Goal: Task Accomplishment & Management: Use online tool/utility

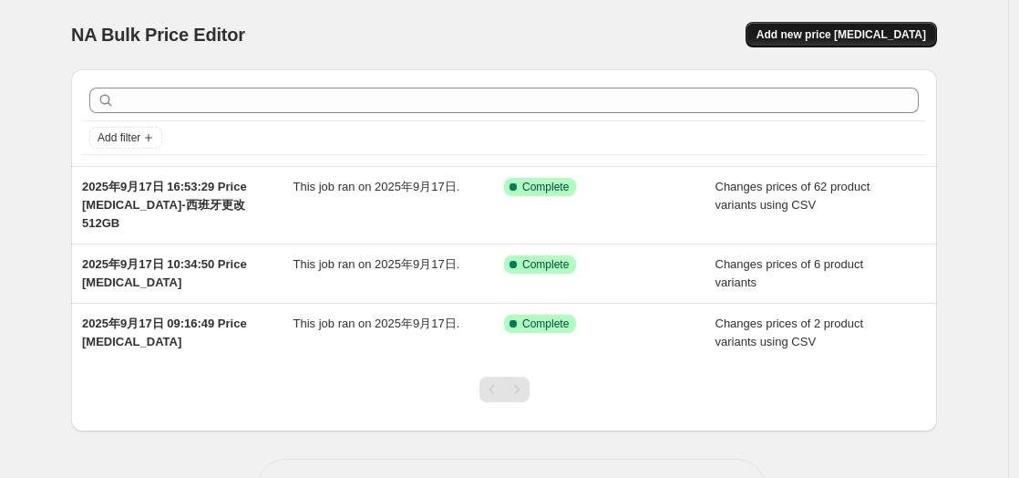
click at [853, 30] on span "Add new price [MEDICAL_DATA]" at bounding box center [841, 34] width 170 height 15
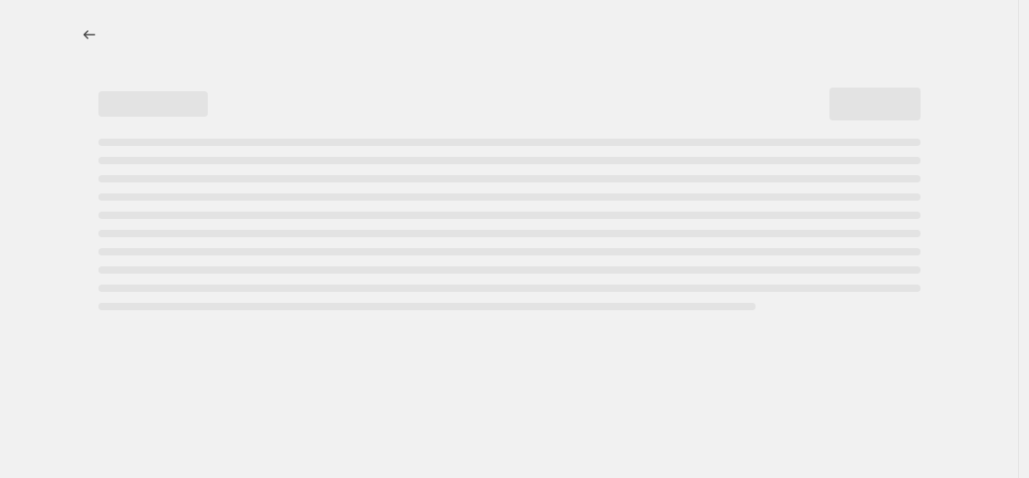
select select "percentage"
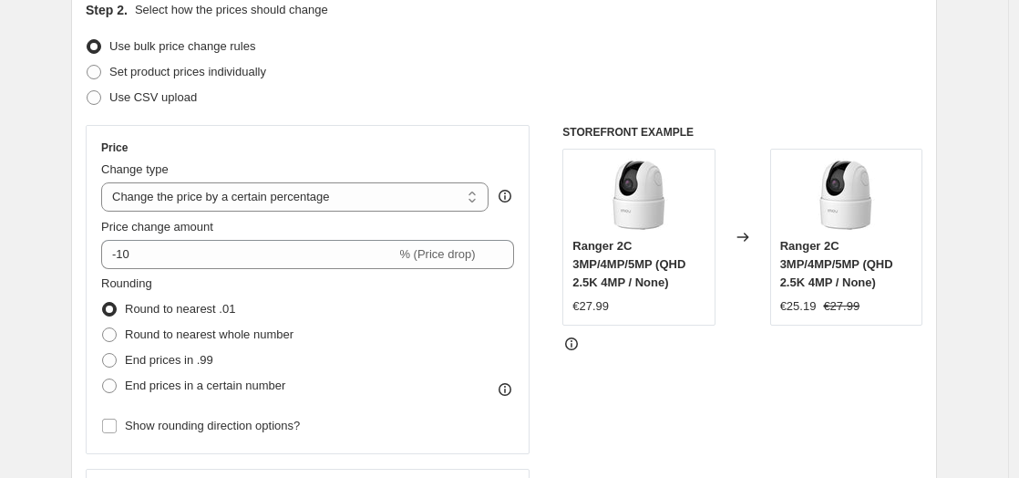
scroll to position [101, 0]
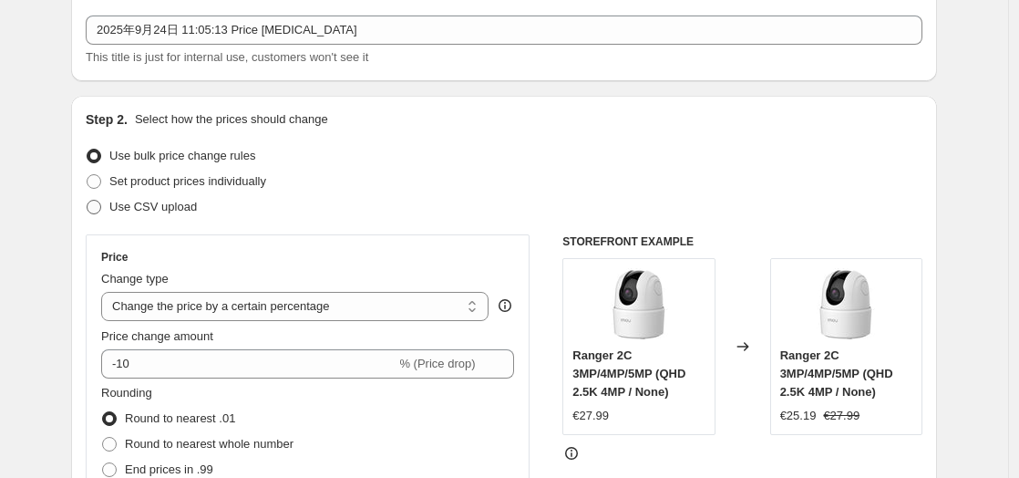
click at [145, 215] on span "Use CSV upload" at bounding box center [152, 207] width 87 height 18
click at [87, 200] on input "Use CSV upload" at bounding box center [87, 200] width 1 height 1
radio input "true"
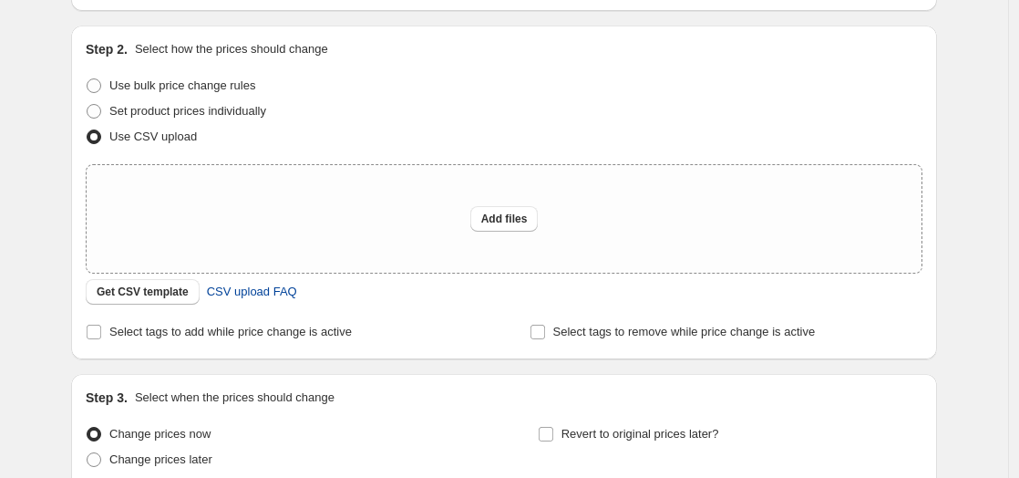
scroll to position [202, 0]
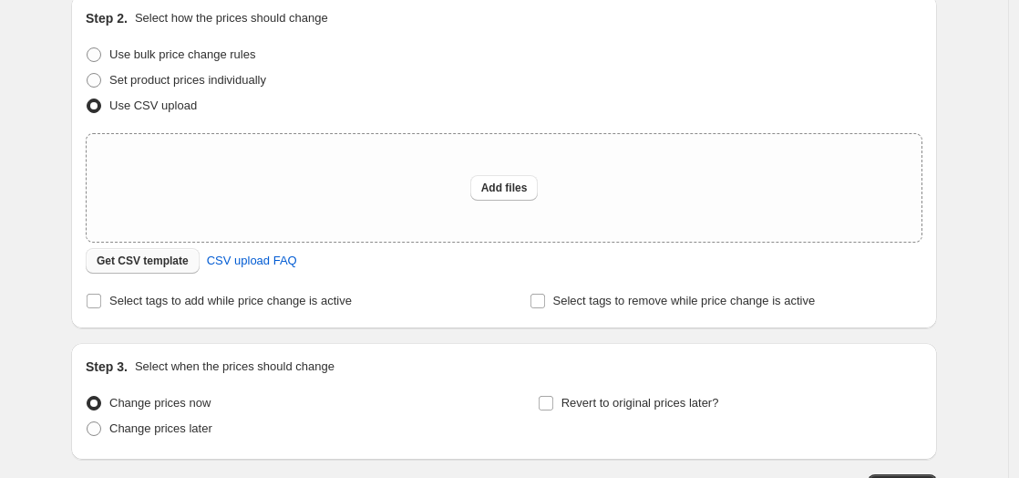
click at [146, 270] on button "Get CSV template" at bounding box center [143, 261] width 114 height 26
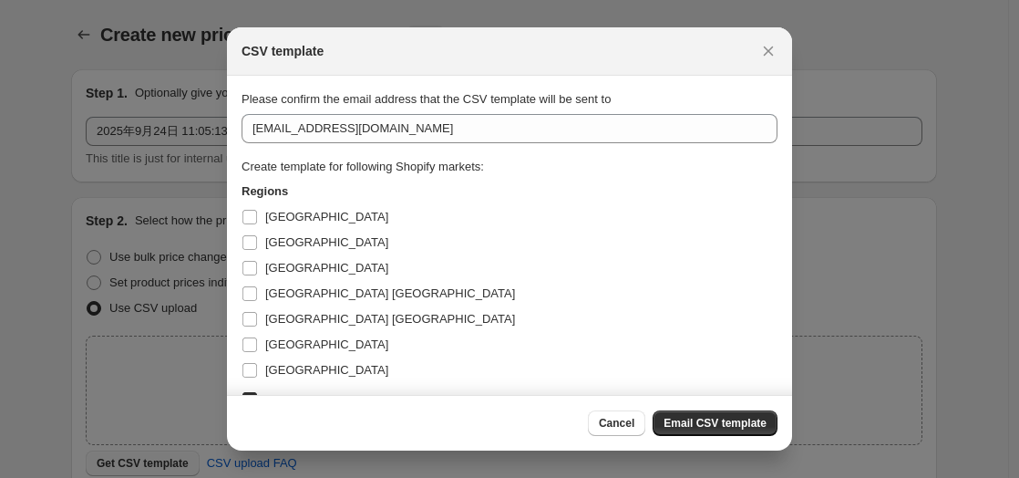
scroll to position [0, 0]
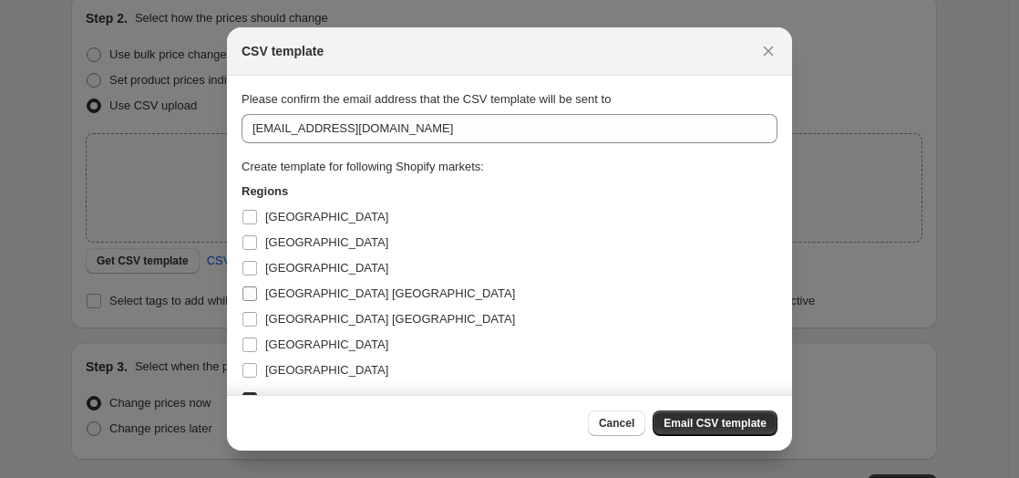
click at [285, 299] on span "Italy Malta" at bounding box center [390, 293] width 250 height 14
click at [257, 299] on input "Italy Malta" at bounding box center [249, 293] width 15 height 15
checkbox input "true"
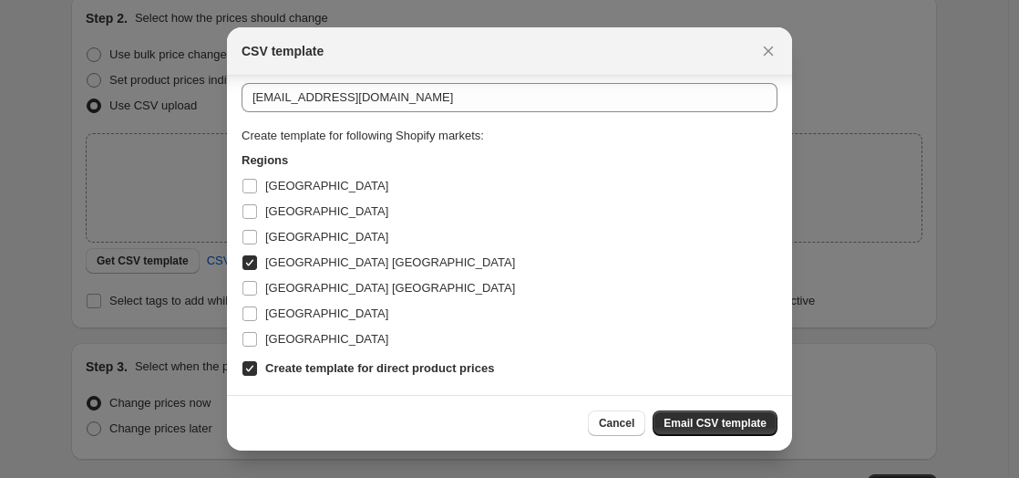
click at [357, 364] on b "Create template for direct product prices" at bounding box center [379, 368] width 229 height 14
click at [257, 364] on input "Create template for direct product prices" at bounding box center [249, 368] width 15 height 15
checkbox input "false"
click at [703, 421] on span "Email CSV template" at bounding box center [714, 423] width 103 height 15
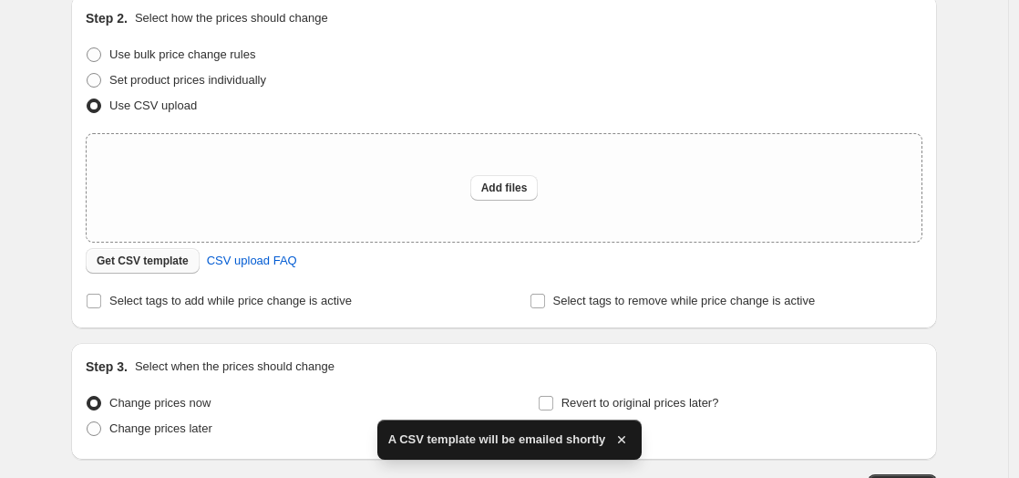
click at [151, 260] on span "Get CSV template" at bounding box center [143, 260] width 92 height 15
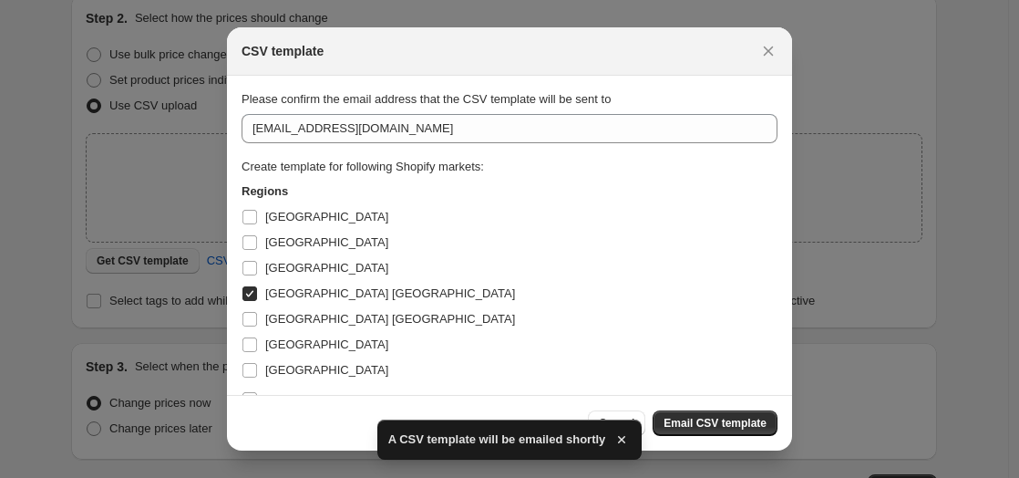
scroll to position [0, 0]
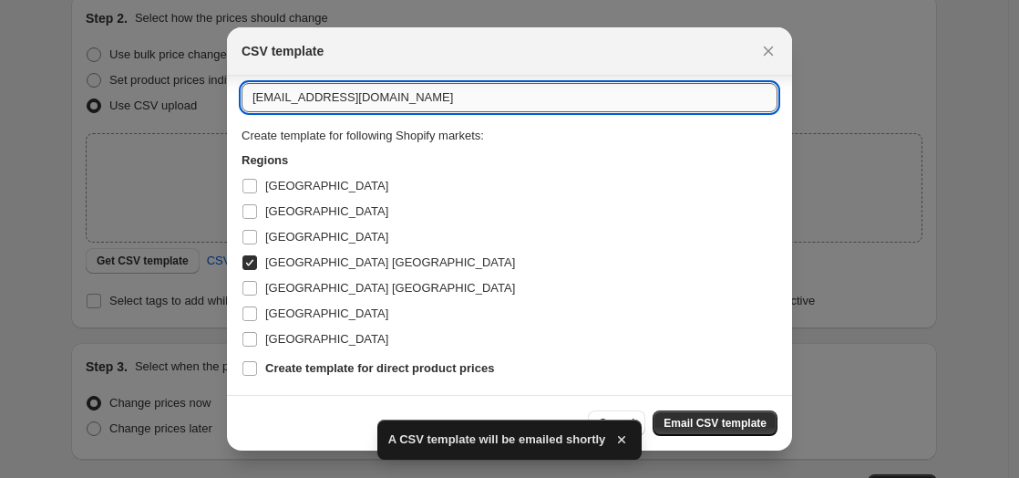
click at [436, 96] on input "imouofficialstore@imou.com" at bounding box center [510, 97] width 536 height 29
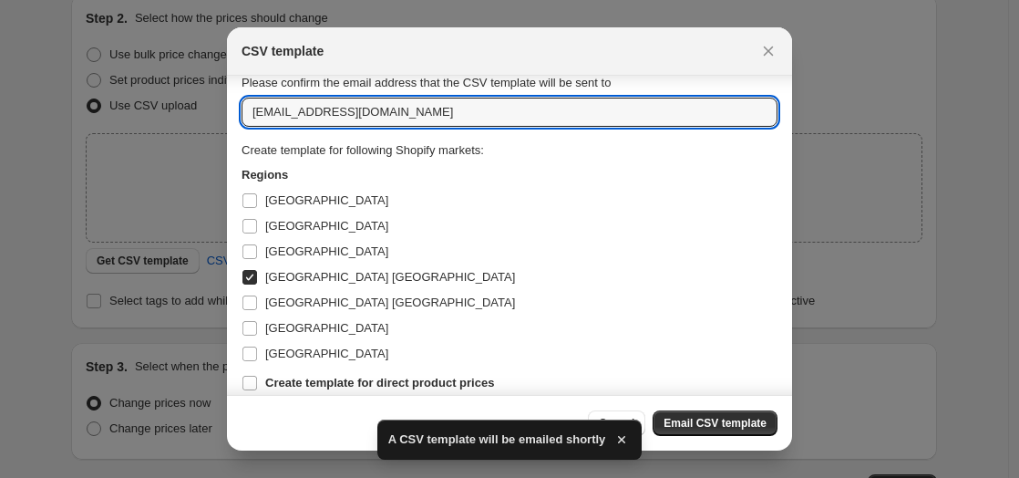
scroll to position [2, 0]
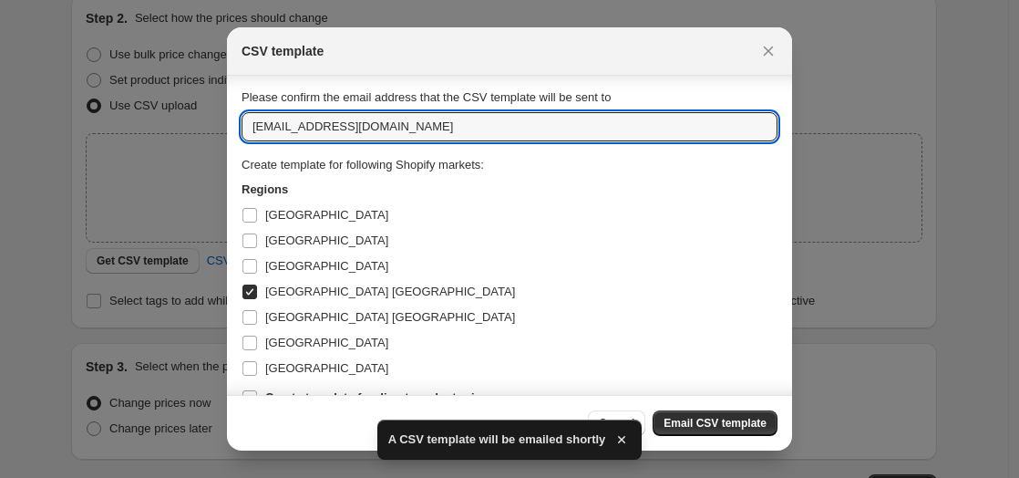
drag, startPoint x: 436, startPoint y: 96, endPoint x: 73, endPoint y: 87, distance: 362.8
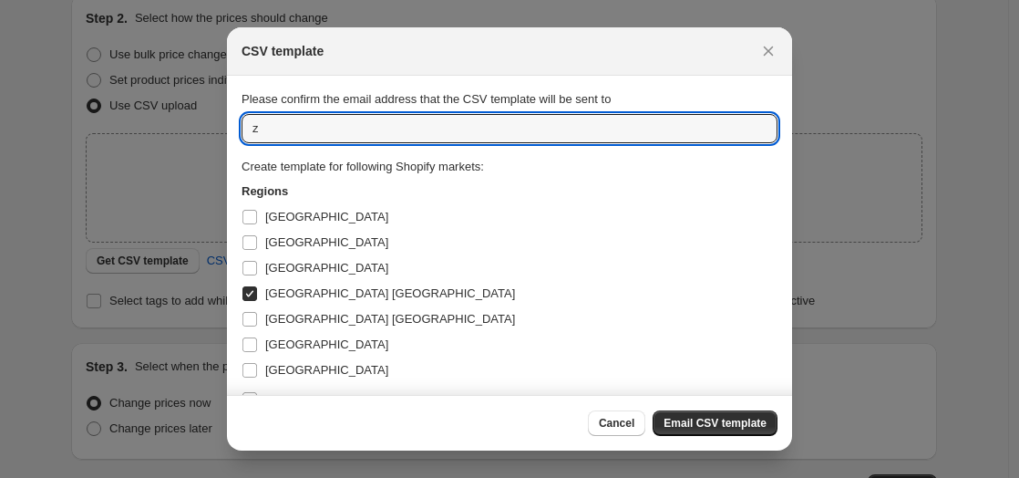
type input "在"
click at [290, 136] on input "z15706838663@gmail.com" at bounding box center [510, 128] width 536 height 29
click at [303, 131] on input "z15706838663@gmail.com" at bounding box center [510, 128] width 536 height 29
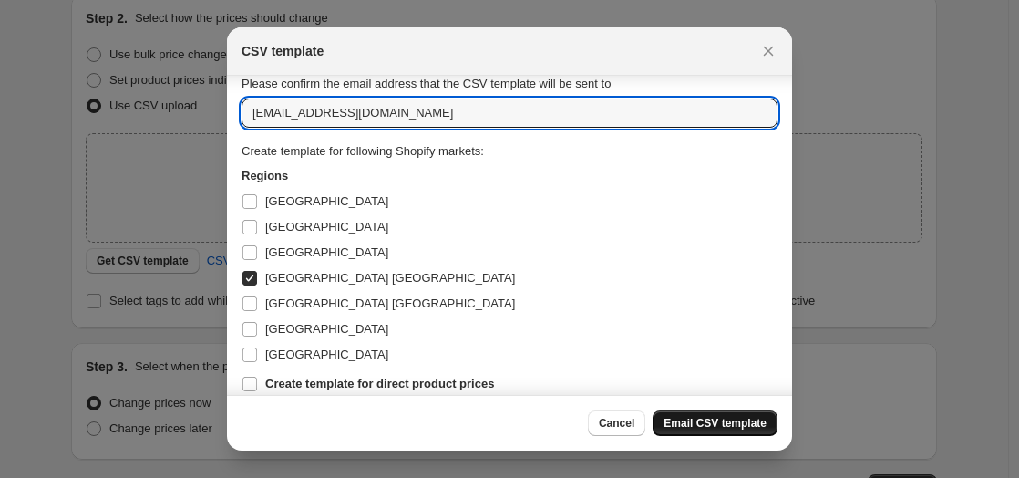
scroll to position [31, 0]
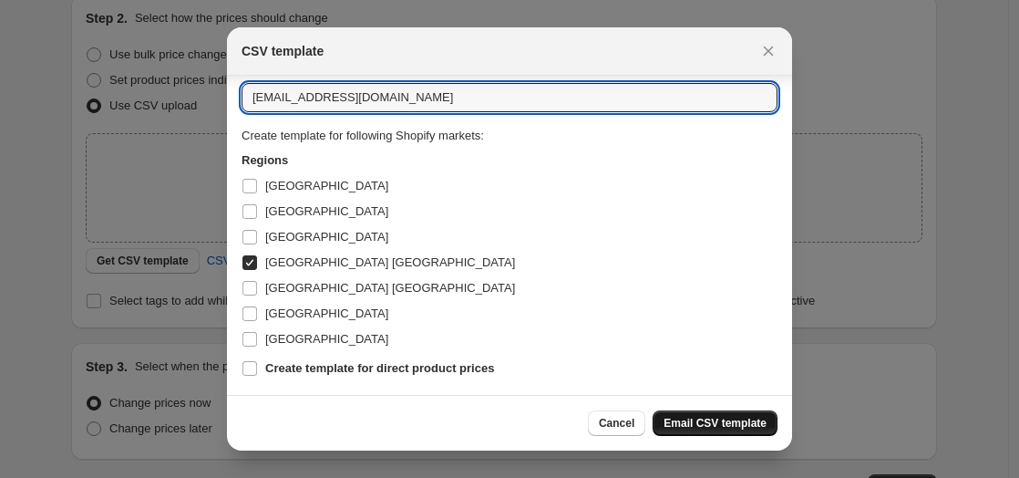
type input "z15706838663@gmail.com"
click at [703, 424] on span "Email CSV template" at bounding box center [714, 423] width 103 height 15
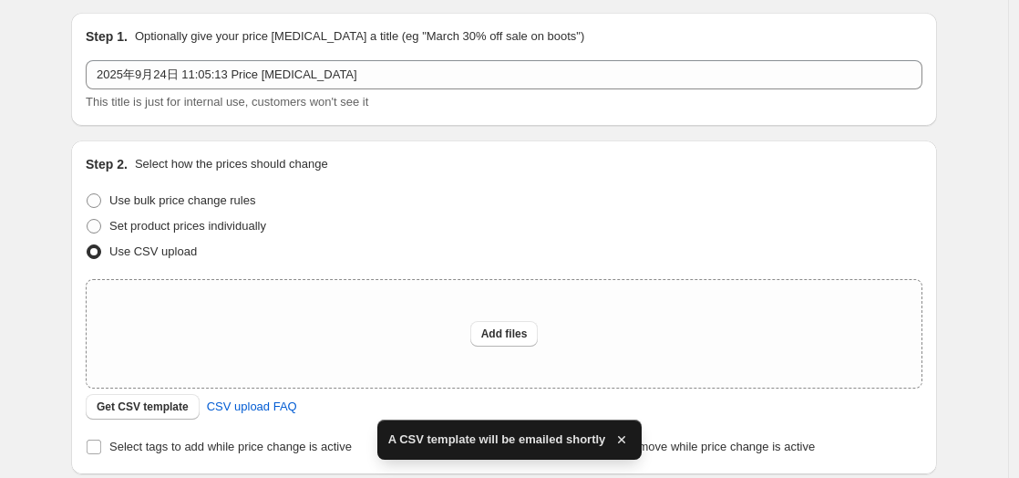
scroll to position [0, 0]
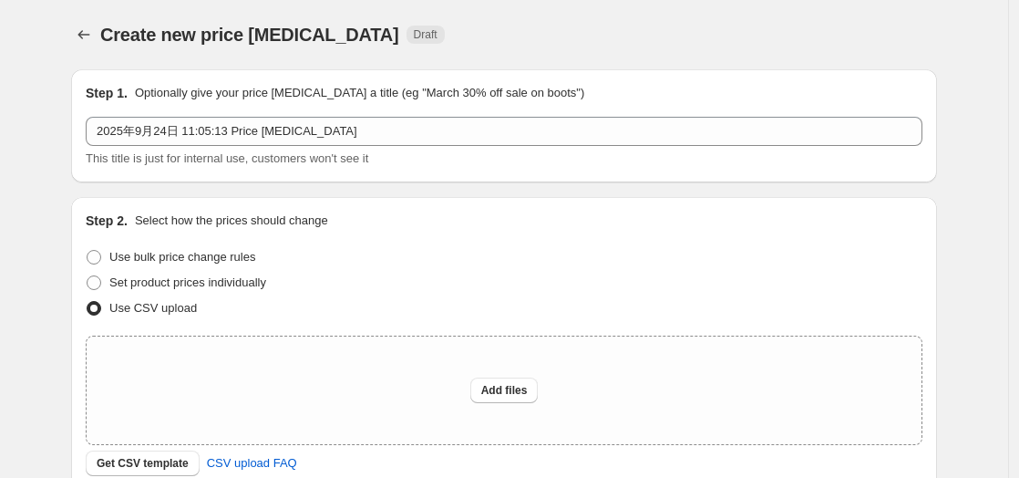
click at [895, 44] on div "Create new price change job Draft" at bounding box center [504, 35] width 866 height 26
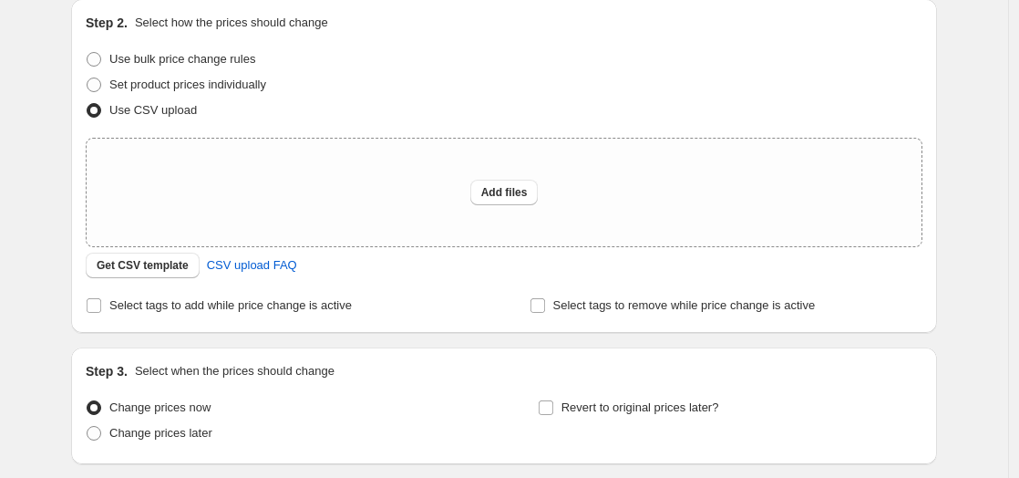
scroll to position [202, 0]
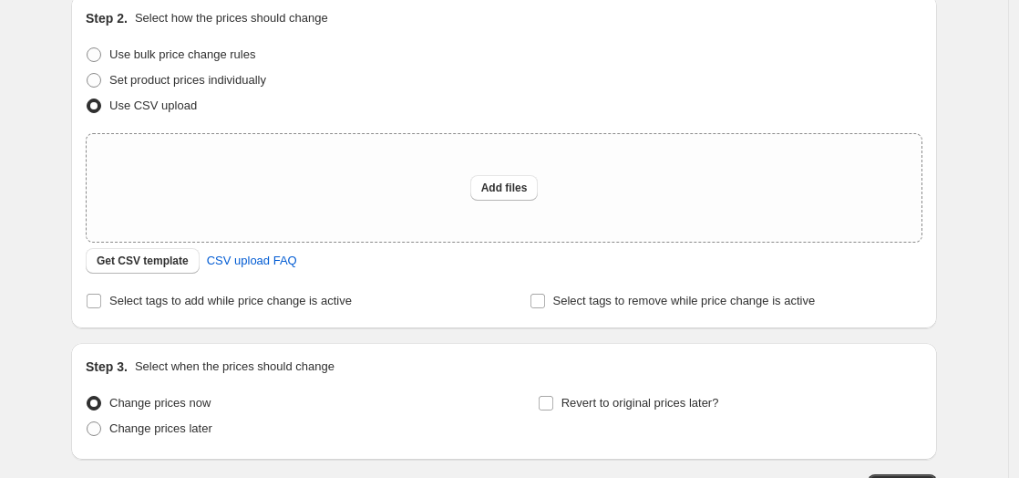
click at [312, 100] on div "Use CSV upload" at bounding box center [504, 106] width 837 height 26
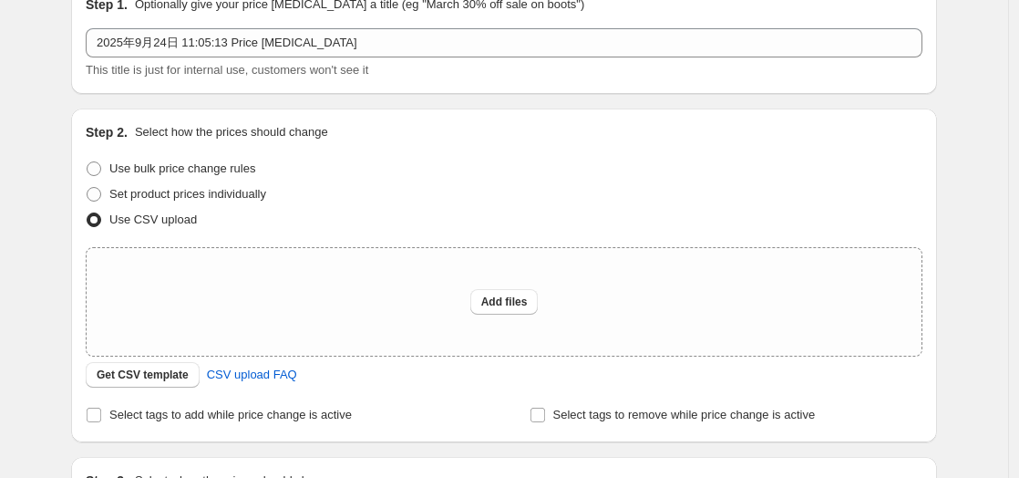
scroll to position [0, 0]
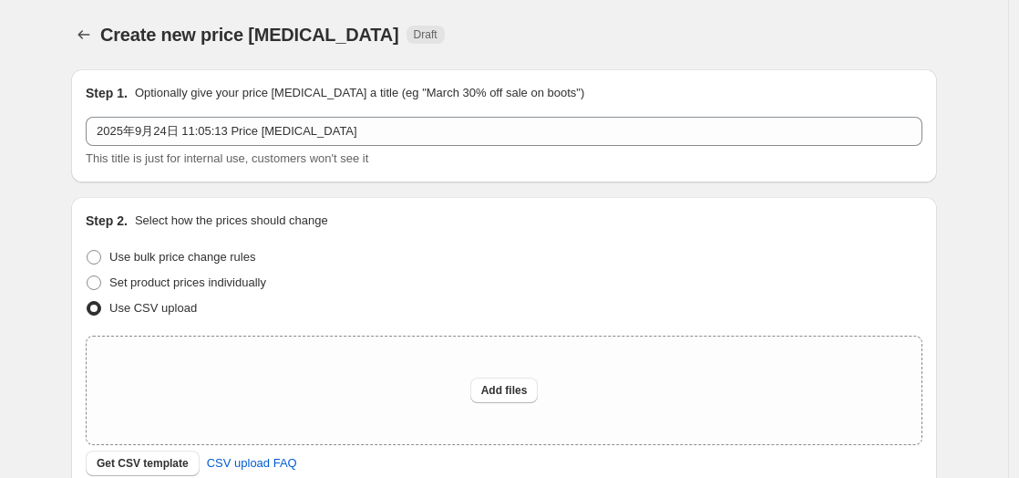
click at [211, 179] on div "Step 1. Optionally give your price change job a title (eg "March 30% off sale o…" at bounding box center [504, 125] width 866 height 113
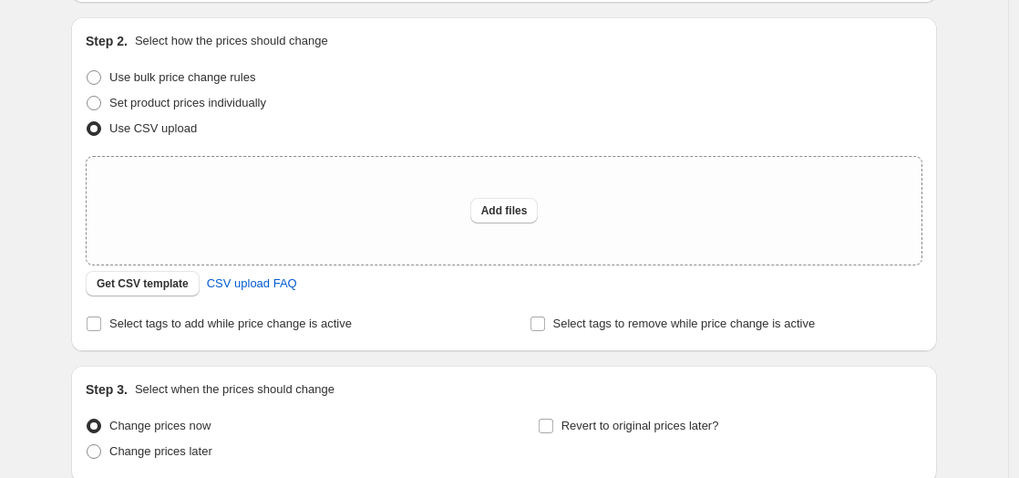
scroll to position [180, 0]
click at [167, 285] on span "Get CSV template" at bounding box center [143, 283] width 92 height 15
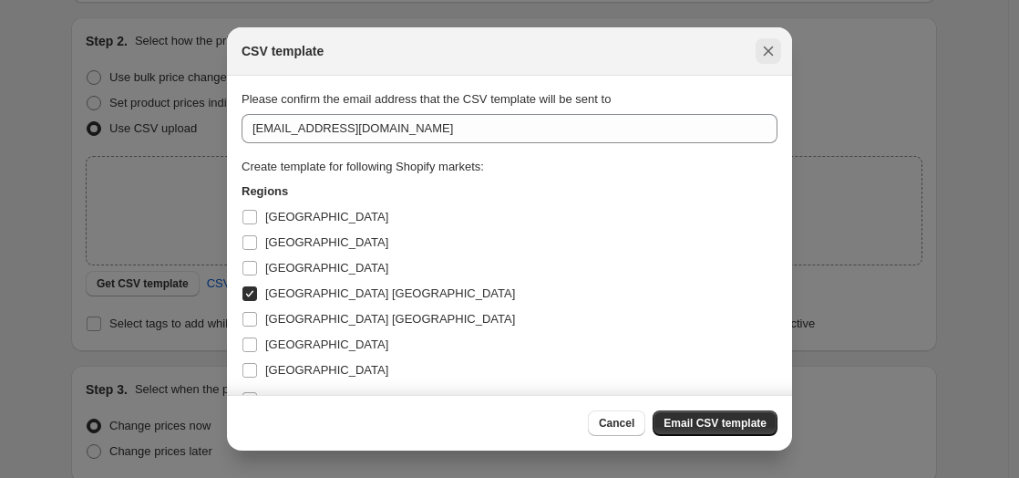
click at [766, 38] on button "Close" at bounding box center [768, 51] width 26 height 26
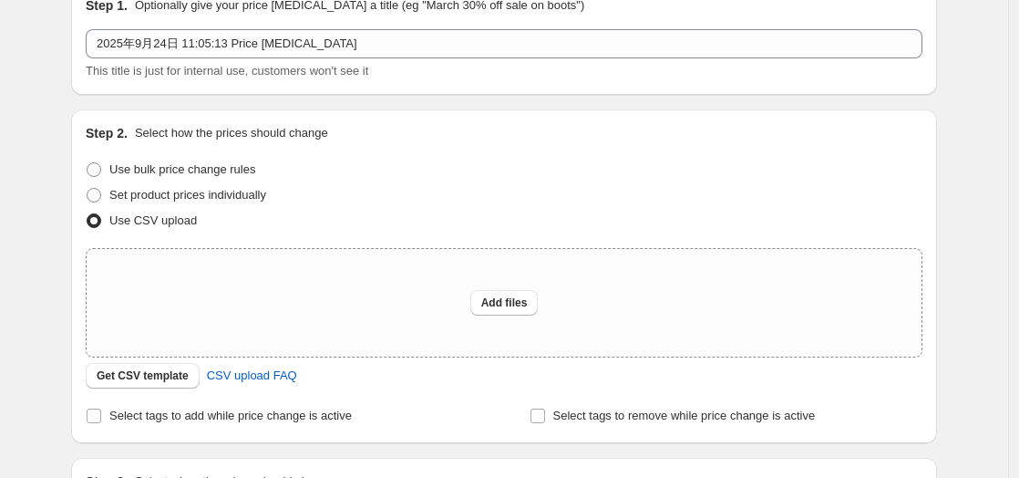
scroll to position [91, 0]
